Goal: Transaction & Acquisition: Purchase product/service

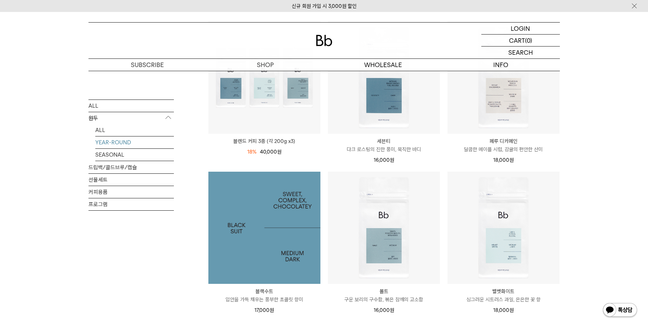
scroll to position [137, 0]
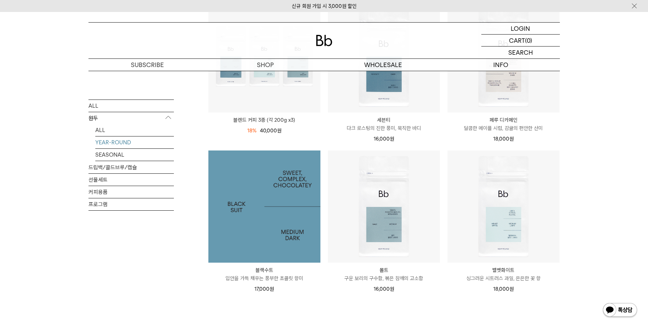
click at [312, 245] on img at bounding box center [264, 206] width 112 height 112
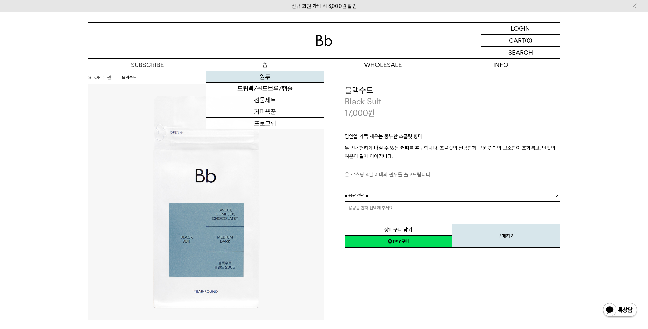
click at [261, 74] on link "원두" at bounding box center [265, 77] width 118 height 12
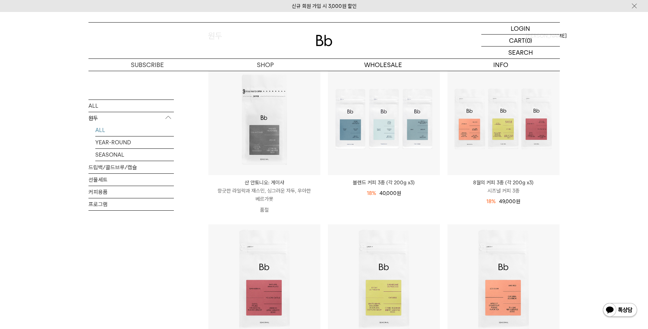
scroll to position [68, 0]
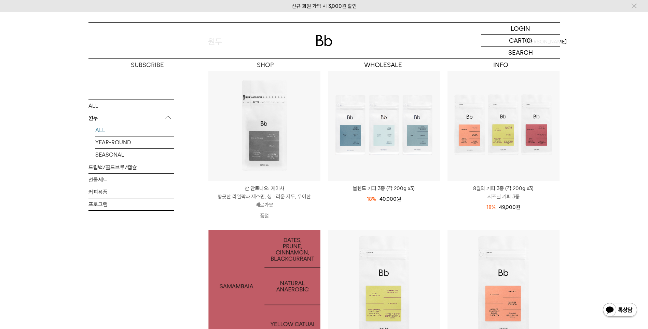
click at [294, 245] on img at bounding box center [264, 286] width 112 height 112
